Goal: Book appointment/travel/reservation

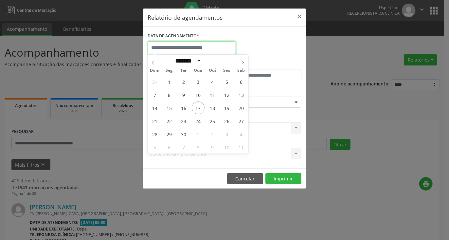
click at [209, 46] on input "text" at bounding box center [192, 47] width 88 height 13
click at [196, 119] on span "24" at bounding box center [198, 121] width 13 height 13
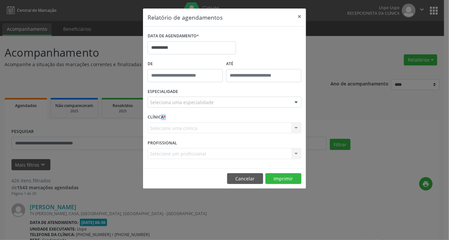
click at [196, 119] on div "CLÍNICA * Selecione uma clínica Nenhum resultado encontrado para: " " Não há ne…" at bounding box center [224, 125] width 157 height 26
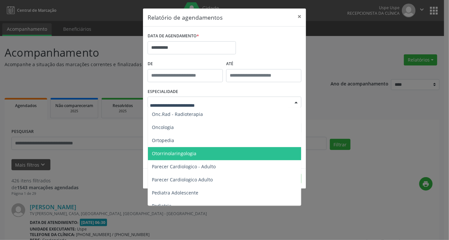
scroll to position [884, 0]
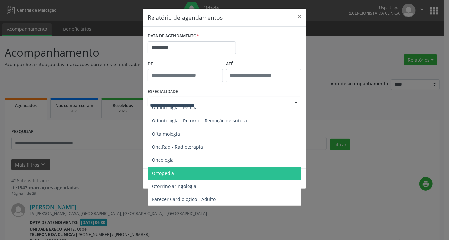
click at [173, 173] on span "Ortopedia" at bounding box center [163, 173] width 22 height 6
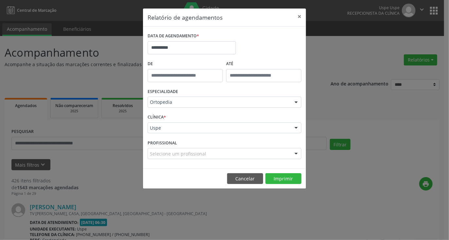
click at [212, 157] on div "Selecione um profissional" at bounding box center [225, 153] width 154 height 11
click at [185, 160] on input "text" at bounding box center [219, 156] width 138 height 13
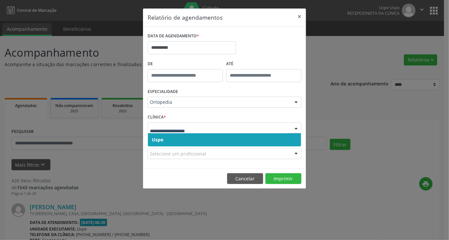
click at [171, 137] on span "Uspe" at bounding box center [224, 139] width 153 height 13
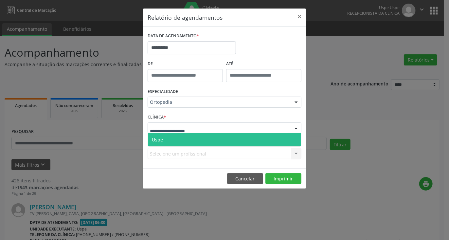
click at [176, 138] on span "Uspe" at bounding box center [224, 139] width 153 height 13
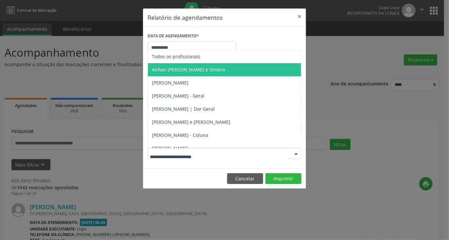
click at [194, 70] on span "Airllan [PERSON_NAME] e Ombro" at bounding box center [188, 69] width 73 height 6
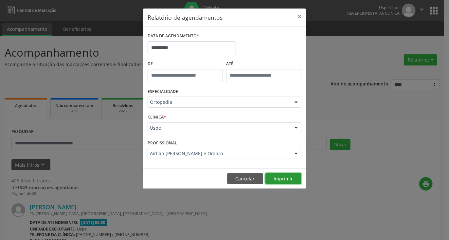
click at [283, 179] on button "Imprimir" at bounding box center [283, 178] width 36 height 11
